Goal: Find specific page/section: Find specific page/section

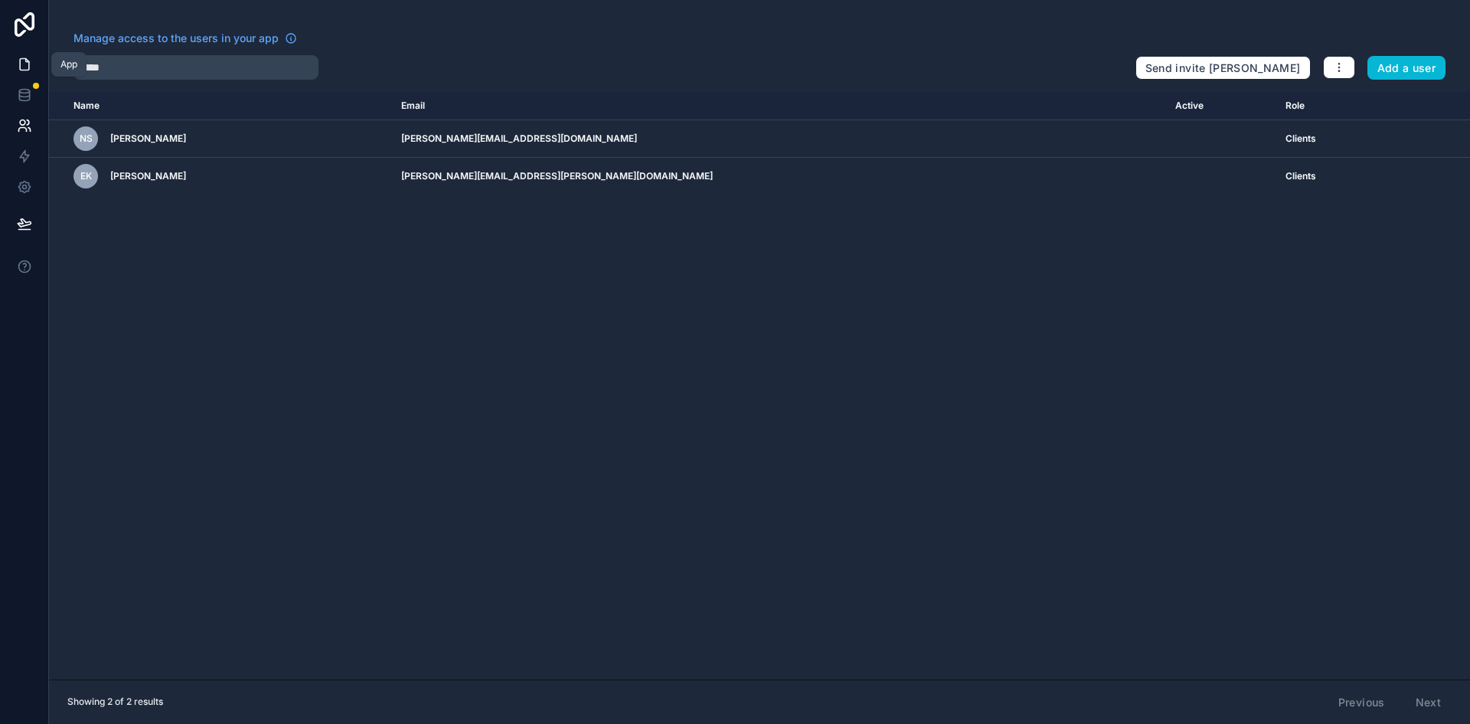
click at [22, 60] on icon at bounding box center [24, 64] width 15 height 15
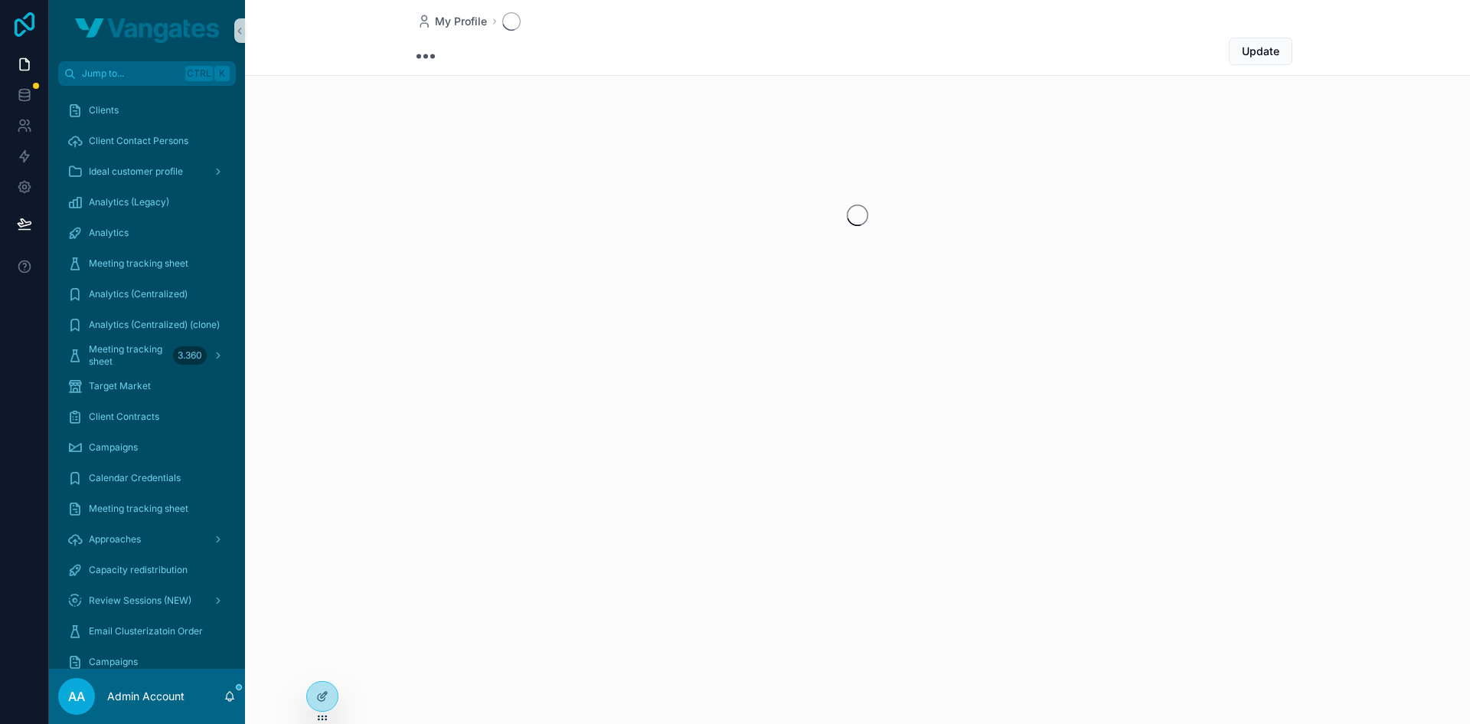
click at [22, 22] on icon at bounding box center [25, 24] width 20 height 25
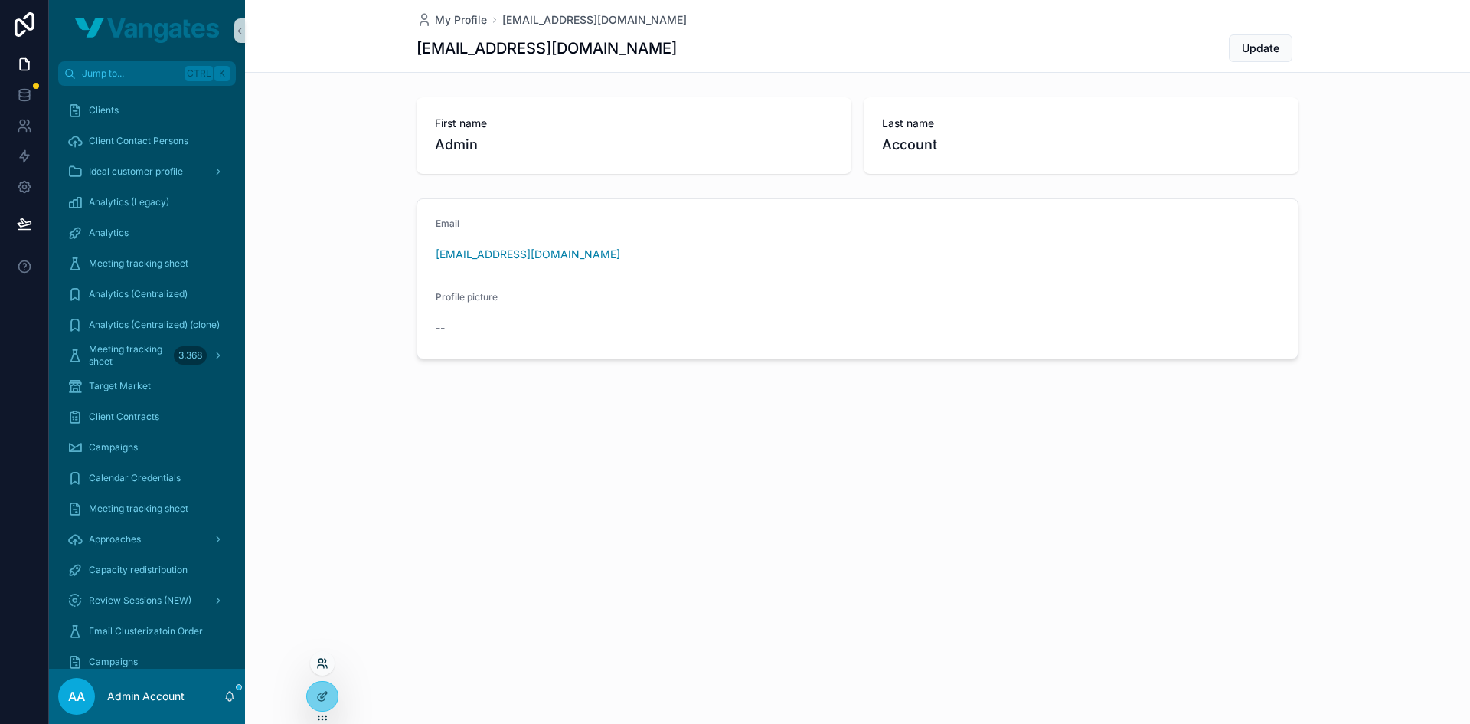
click at [319, 669] on icon at bounding box center [322, 663] width 12 height 12
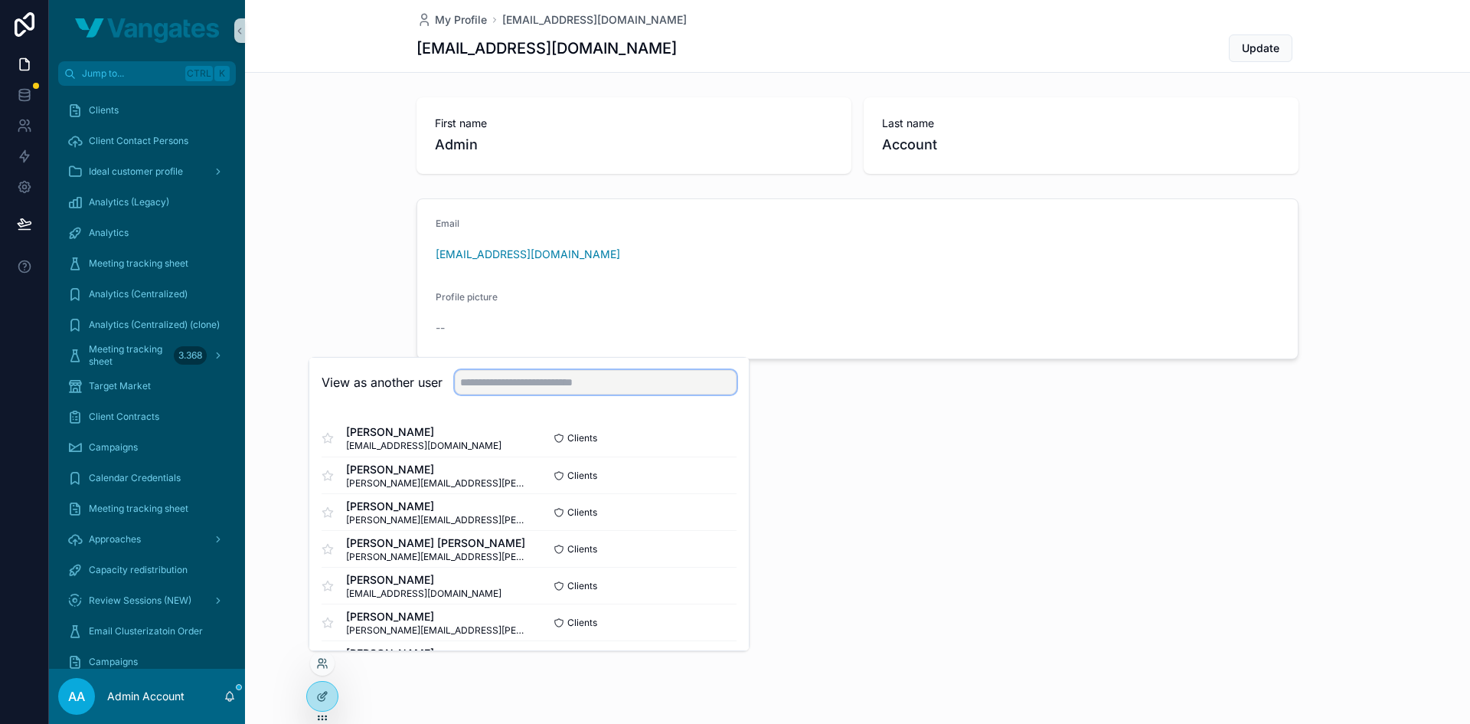
click at [487, 375] on input "text" at bounding box center [596, 382] width 282 height 25
type input "*****"
click at [705, 505] on button "Select" at bounding box center [717, 512] width 40 height 22
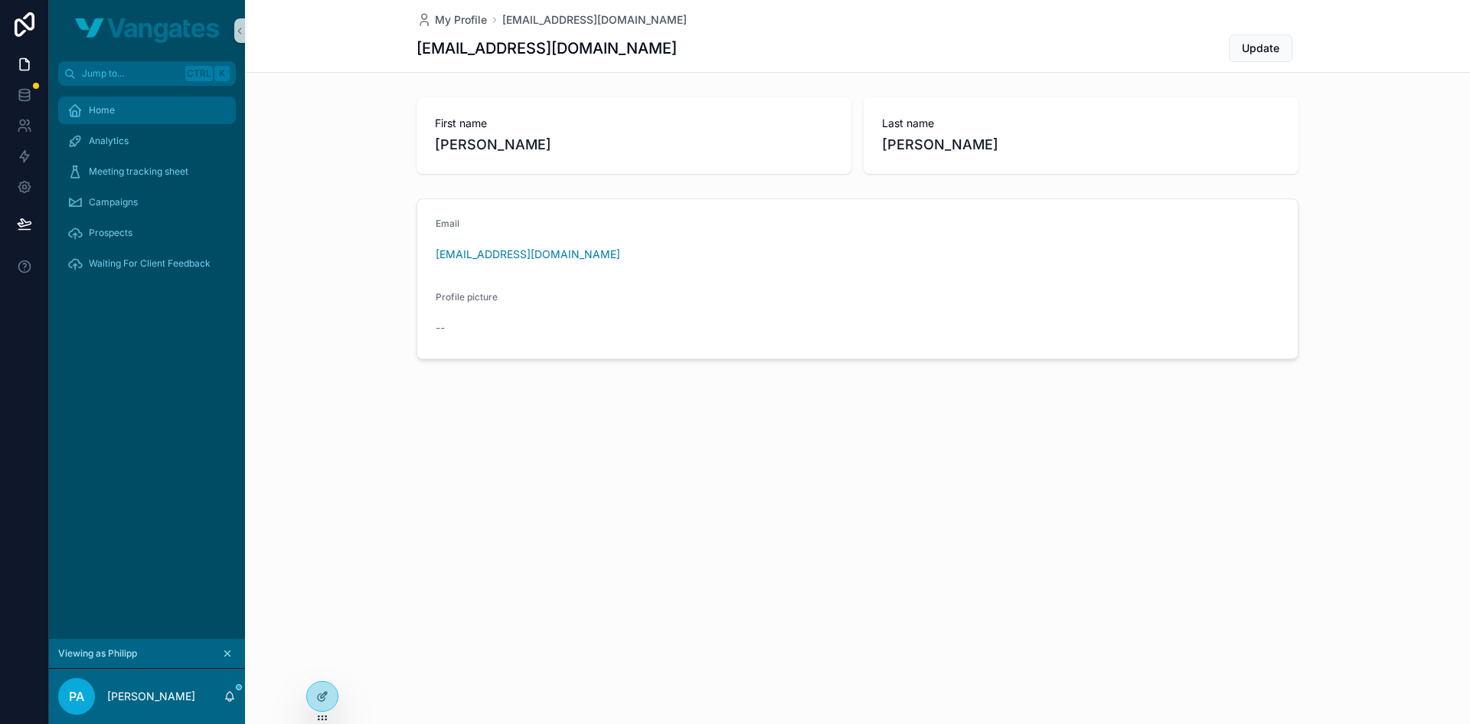
click at [140, 115] on div "Home" at bounding box center [146, 110] width 159 height 25
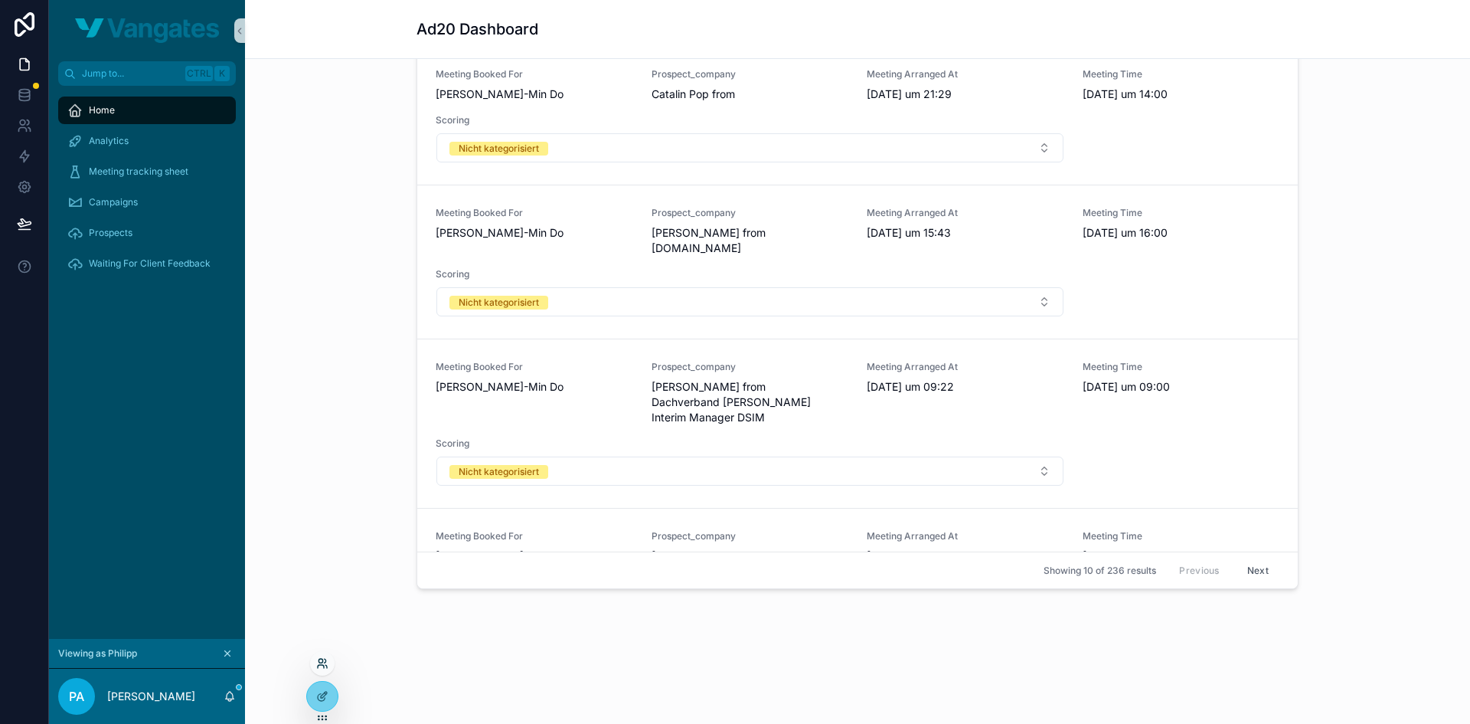
click at [321, 666] on icon at bounding box center [322, 663] width 12 height 12
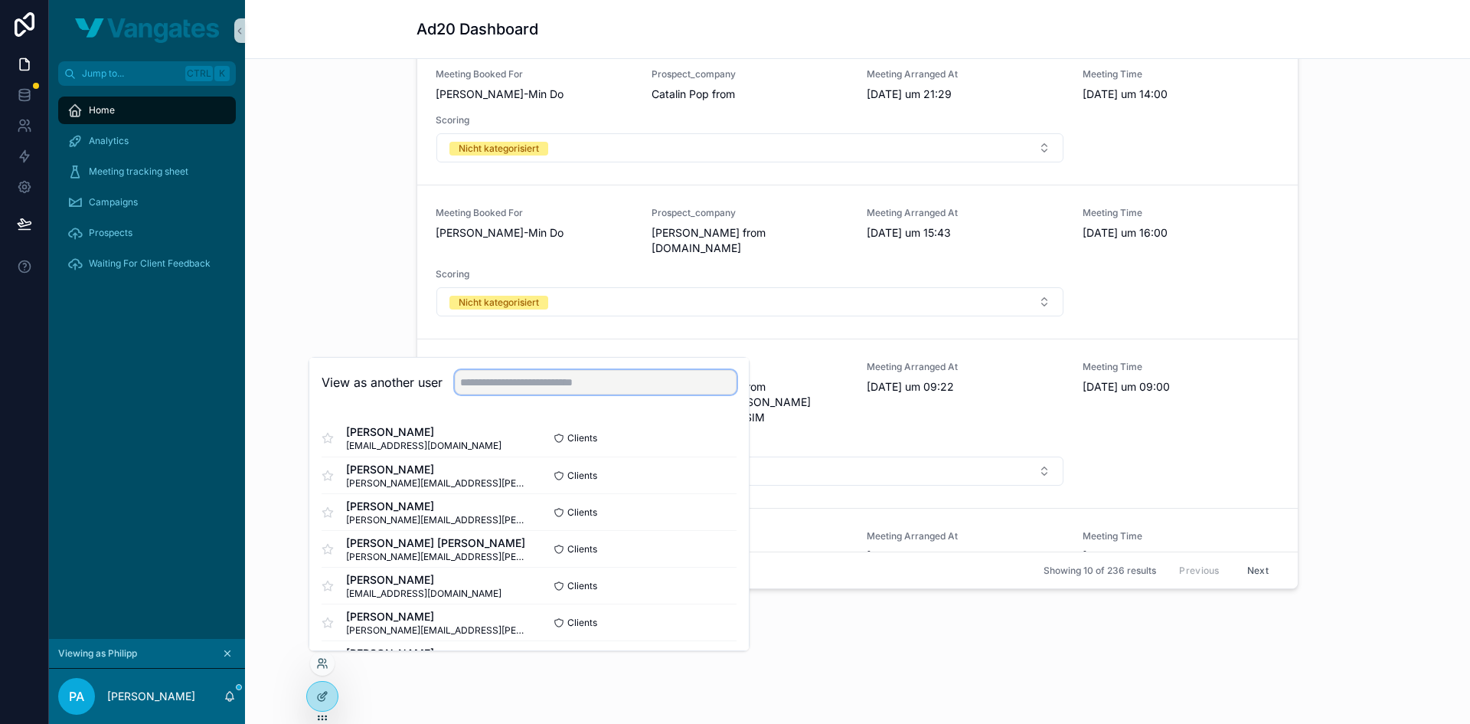
click at [506, 390] on input "text" at bounding box center [596, 382] width 282 height 25
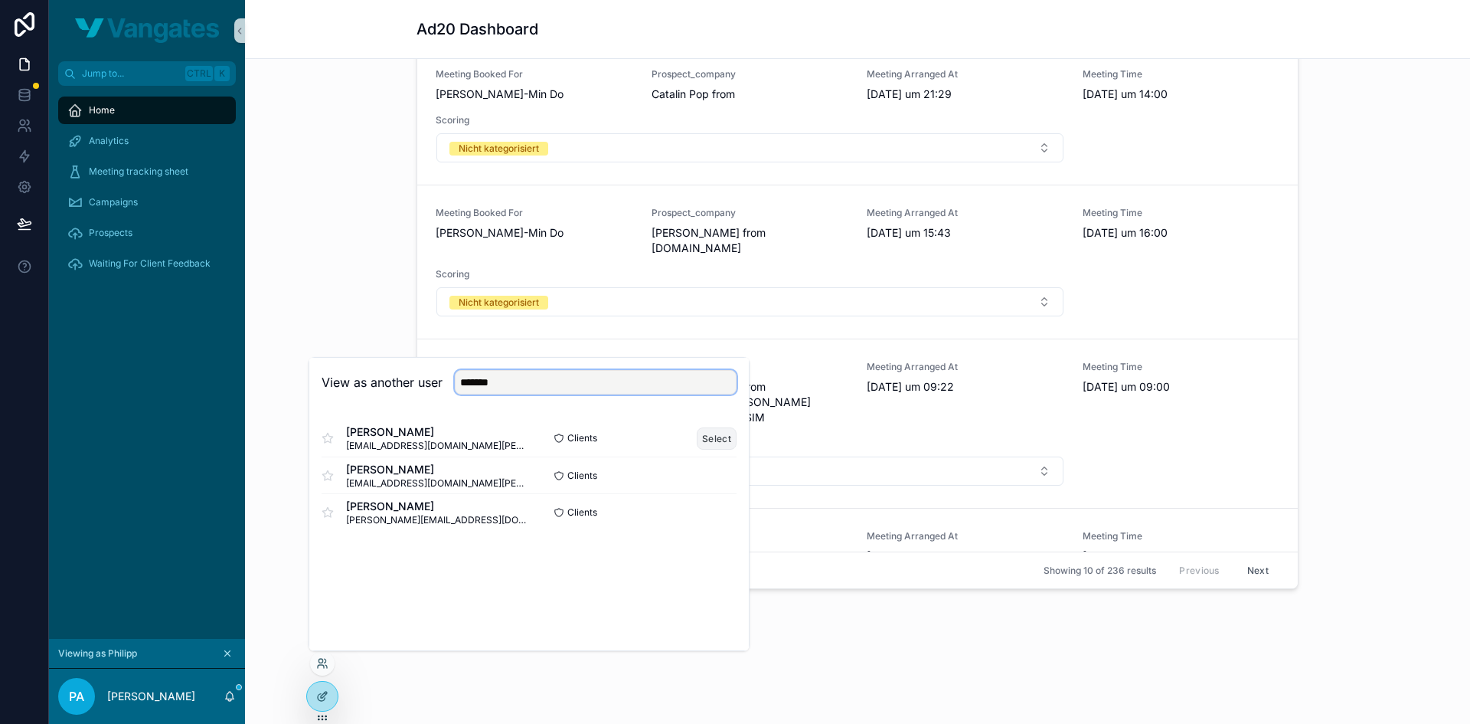
type input "*******"
click at [708, 433] on button "Select" at bounding box center [717, 438] width 40 height 22
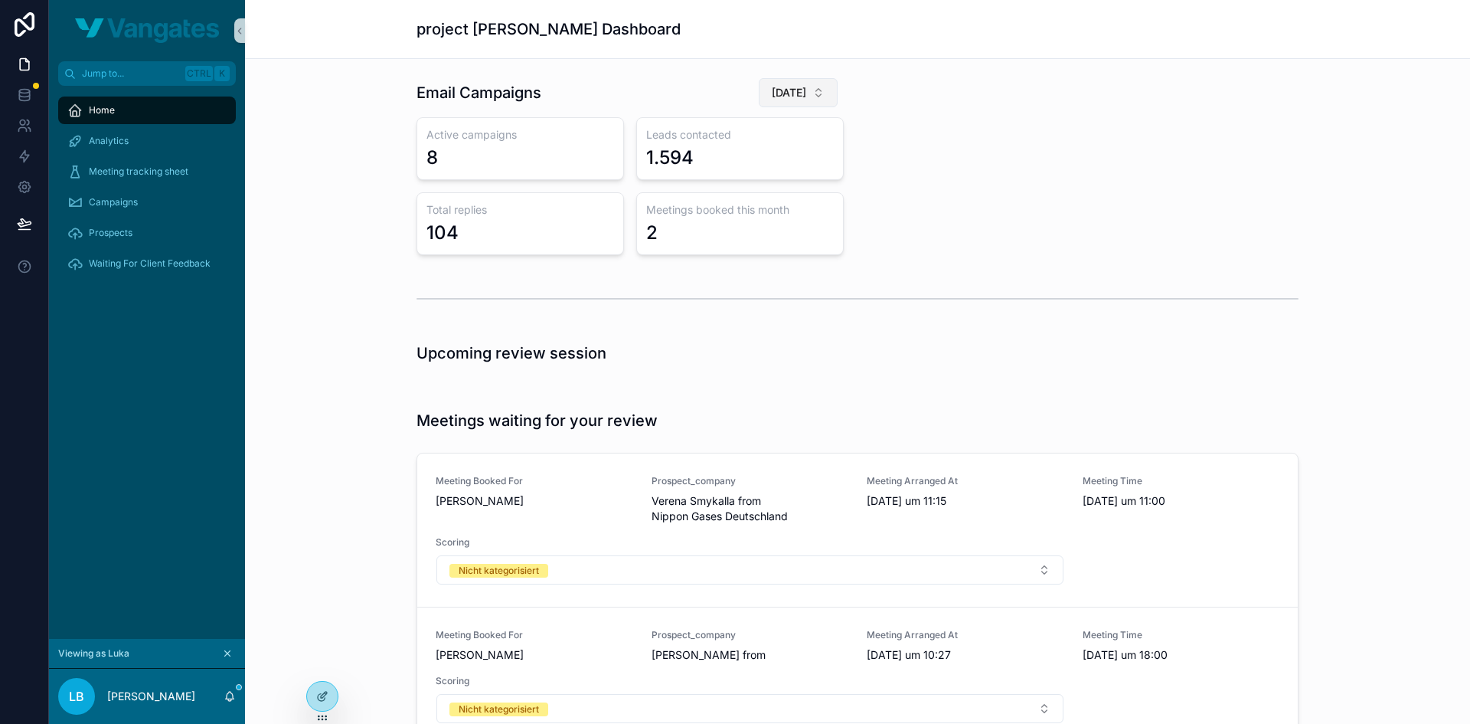
click at [801, 91] on button "[DATE]" at bounding box center [798, 92] width 79 height 29
click at [764, 184] on div "[DATE]" at bounding box center [784, 179] width 184 height 25
